Goal: Information Seeking & Learning: Check status

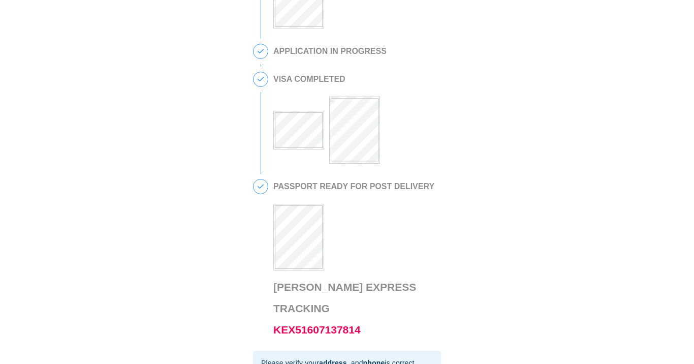
scroll to position [227, 0]
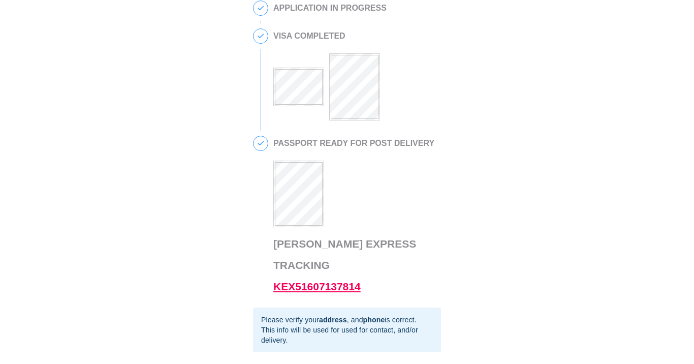
click at [293, 280] on link "KEX51607137814" at bounding box center [316, 286] width 87 height 12
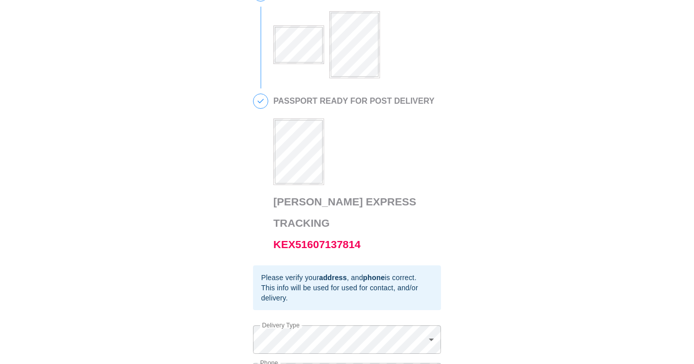
scroll to position [270, 0]
